Goal: Task Accomplishment & Management: Manage account settings

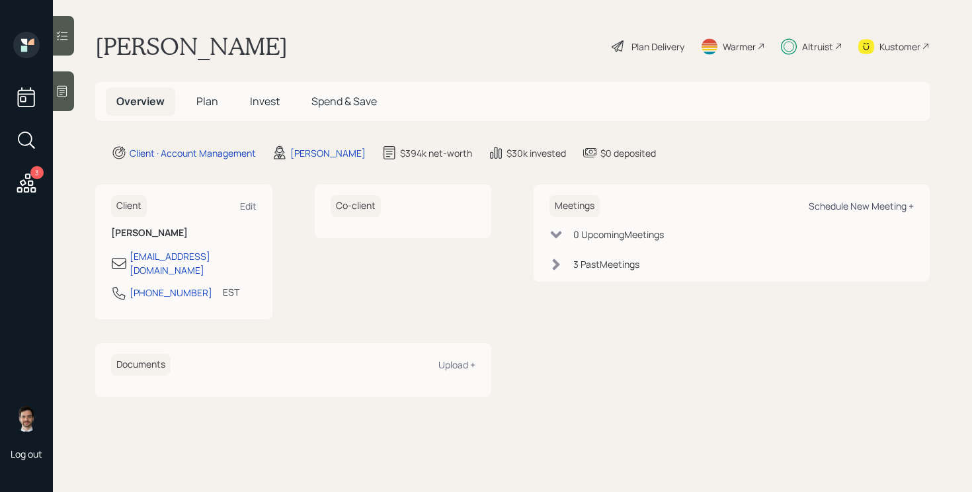
click at [879, 212] on div "Schedule New Meeting +" at bounding box center [860, 206] width 105 height 13
select select "ef6b64e1-8f62-4a74-b865-a7df4b35b836"
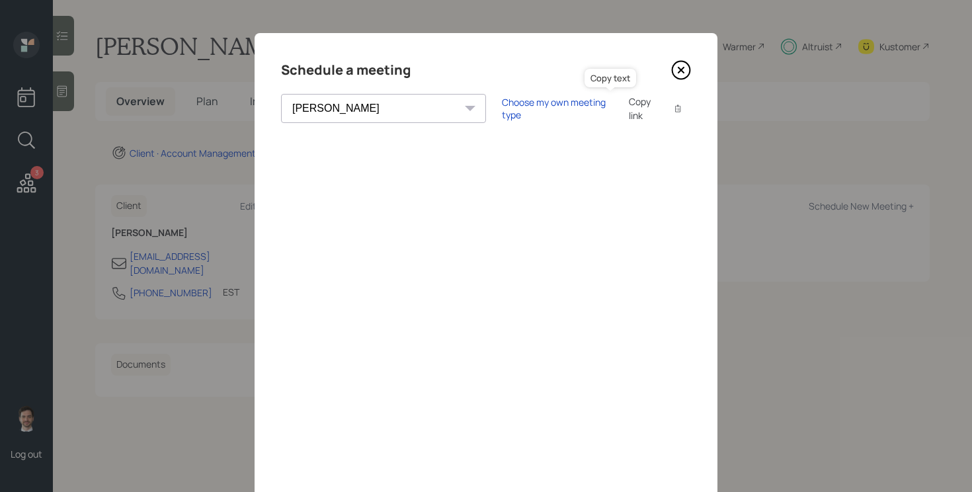
click at [675, 107] on icon at bounding box center [677, 108] width 5 height 7
click at [678, 72] on icon at bounding box center [680, 69] width 5 height 5
